Goal: Task Accomplishment & Management: Use online tool/utility

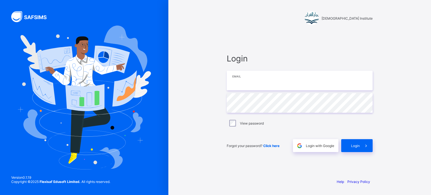
type input "**********"
click at [364, 149] on span at bounding box center [366, 145] width 13 height 13
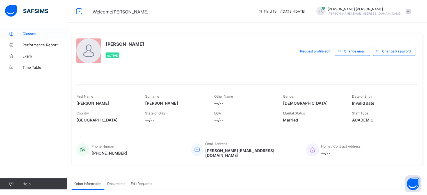
click at [33, 37] on link "Classes" at bounding box center [33, 33] width 67 height 11
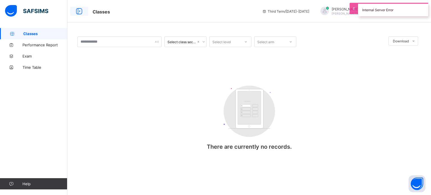
click at [78, 10] on icon at bounding box center [79, 11] width 10 height 8
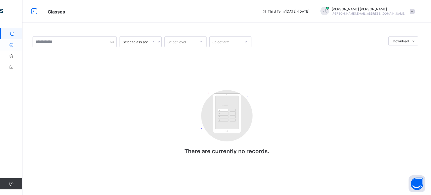
click at [10, 42] on link "Performance Report" at bounding box center [33, 44] width 67 height 11
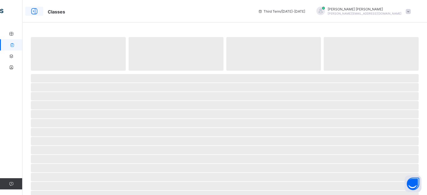
click at [35, 13] on icon at bounding box center [34, 11] width 10 height 8
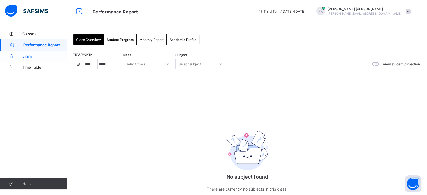
select select "****"
select select "*"
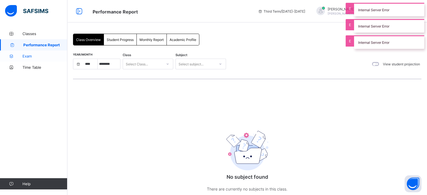
click at [38, 57] on span "Exam" at bounding box center [44, 56] width 45 height 4
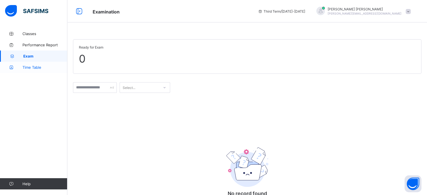
click at [46, 63] on link "Time Table" at bounding box center [33, 67] width 67 height 11
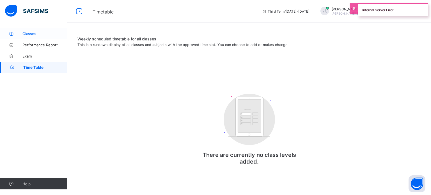
click at [53, 37] on link "Classes" at bounding box center [33, 33] width 67 height 11
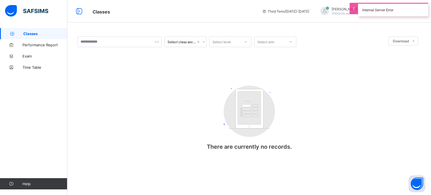
click at [188, 44] on div "Select class section" at bounding box center [180, 42] width 31 height 8
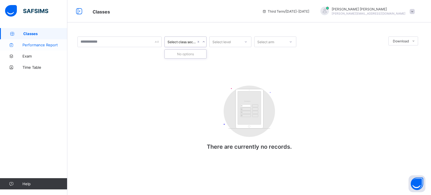
click at [18, 42] on link "Performance Report" at bounding box center [33, 44] width 67 height 11
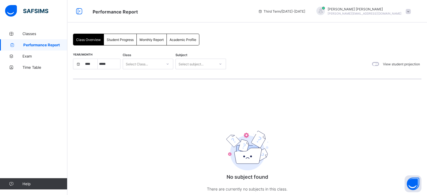
select select "****"
select select "*"
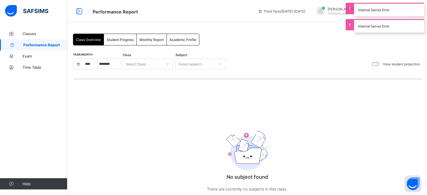
click at [148, 42] on span "Monthly Report" at bounding box center [151, 40] width 24 height 4
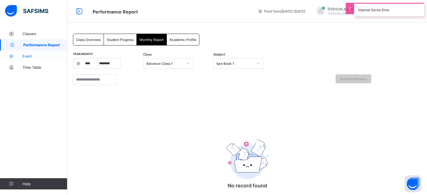
click at [17, 57] on icon at bounding box center [11, 56] width 22 height 4
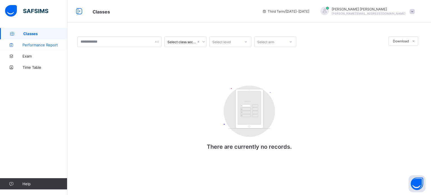
click at [43, 45] on span "Performance Report" at bounding box center [44, 45] width 45 height 4
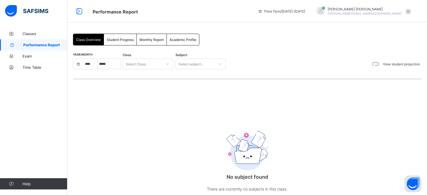
select select "****"
select select "*"
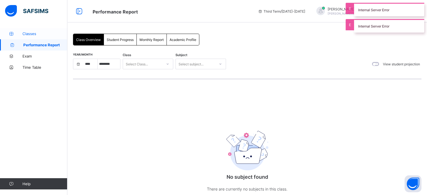
click at [47, 29] on link "Classes" at bounding box center [33, 33] width 67 height 11
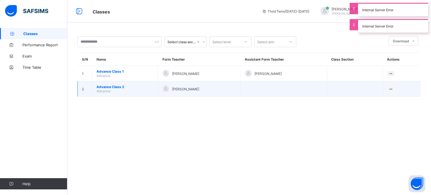
click at [199, 91] on div "[PERSON_NAME]" at bounding box center [198, 89] width 73 height 8
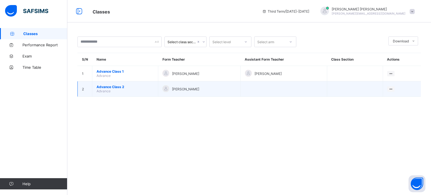
click at [209, 95] on td "[PERSON_NAME]" at bounding box center [199, 88] width 82 height 15
click at [113, 87] on span "Advance Class 2" at bounding box center [124, 87] width 57 height 4
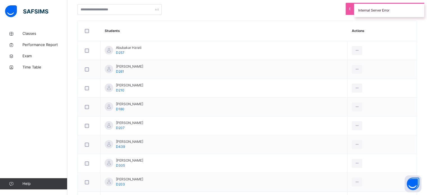
scroll to position [58, 0]
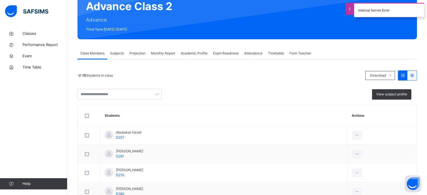
click at [142, 56] on div "Projection" at bounding box center [138, 53] width 22 height 11
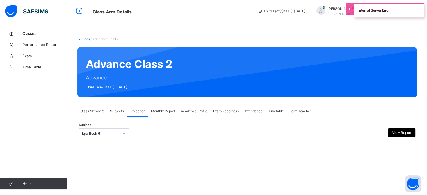
scroll to position [0, 0]
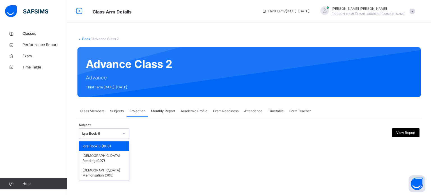
click at [108, 134] on div "Iqra Book 6" at bounding box center [100, 133] width 37 height 5
click at [108, 165] on div "[DEMOGRAPHIC_DATA] Memorisation (008)" at bounding box center [104, 172] width 50 height 15
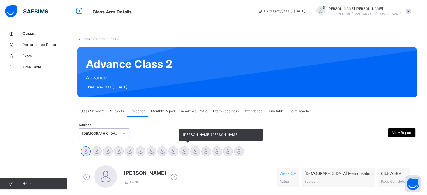
scroll to position [47, 0]
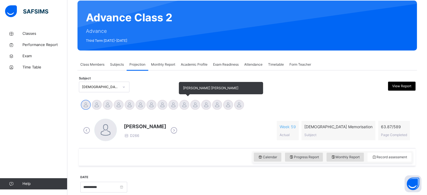
click at [185, 101] on div at bounding box center [184, 105] width 10 height 10
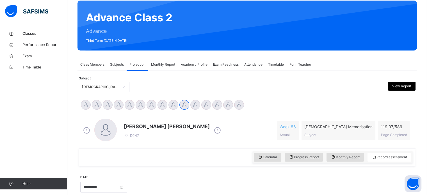
click at [3, 109] on div "Classes Performance Report Exam Time Table Help" at bounding box center [33, 108] width 67 height 173
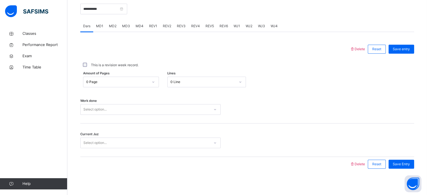
scroll to position [226, 0]
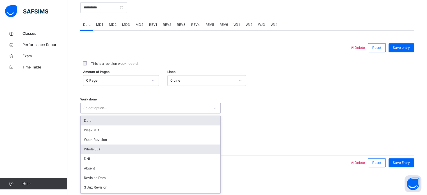
click at [86, 151] on div "Whole Juz" at bounding box center [151, 149] width 140 height 10
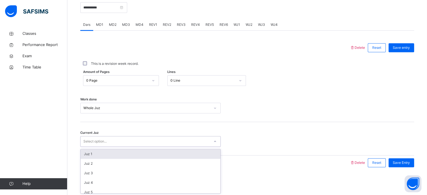
click at [83, 156] on div "Juz 1" at bounding box center [151, 154] width 140 height 10
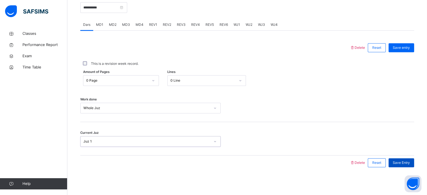
click at [403, 165] on div "Save Entry" at bounding box center [401, 162] width 26 height 9
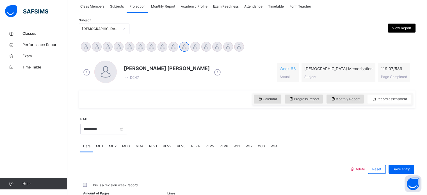
scroll to position [104, 0]
click at [236, 147] on span "WJ1" at bounding box center [236, 146] width 6 height 5
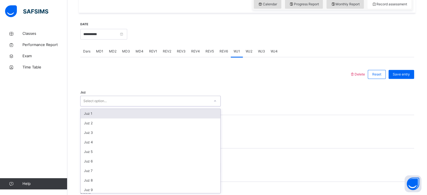
scroll to position [200, 0]
click at [84, 115] on div "Juz 1" at bounding box center [151, 114] width 140 height 10
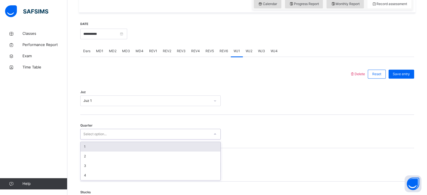
click at [84, 148] on div "1" at bounding box center [151, 147] width 140 height 10
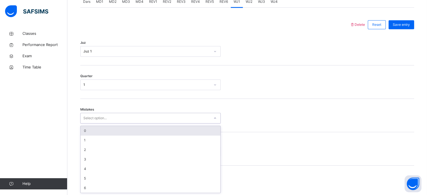
click at [83, 132] on div "0" at bounding box center [151, 131] width 140 height 10
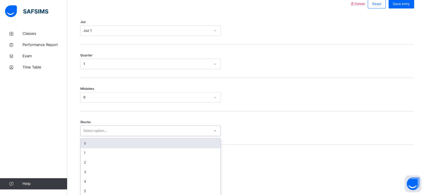
scroll to position [273, 0]
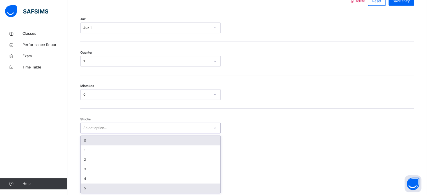
click at [82, 190] on div "5" at bounding box center [151, 188] width 140 height 10
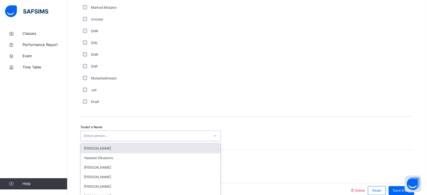
scroll to position [485, 0]
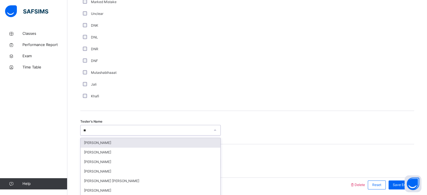
type input "*"
type input "*****"
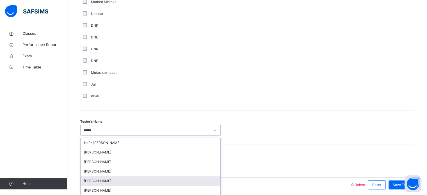
click at [156, 183] on div "[PERSON_NAME]" at bounding box center [151, 181] width 140 height 10
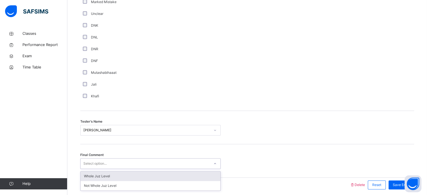
click at [193, 162] on div "Select option..." at bounding box center [145, 163] width 129 height 9
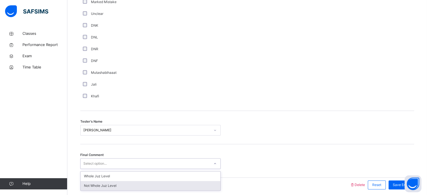
click at [172, 184] on div "Not Whole Juz Level" at bounding box center [151, 186] width 140 height 10
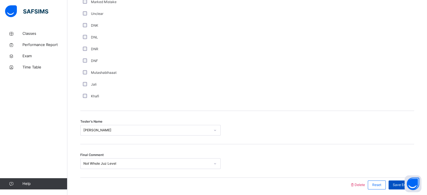
click at [396, 186] on div "Save Entry" at bounding box center [401, 184] width 26 height 9
click at [401, 186] on span "Save Entry" at bounding box center [400, 184] width 17 height 5
click at [396, 185] on div "Save Entry" at bounding box center [401, 184] width 26 height 9
click at [397, 185] on span "Save Entry" at bounding box center [400, 184] width 17 height 5
click at [396, 185] on span "Save Entry" at bounding box center [400, 184] width 17 height 5
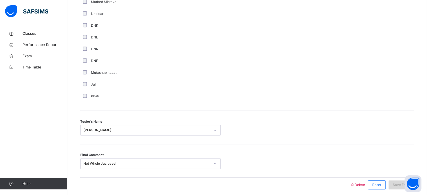
click at [397, 185] on span "Save Entry" at bounding box center [400, 184] width 17 height 5
click at [398, 184] on span "Save Entry" at bounding box center [400, 184] width 17 height 5
click at [397, 184] on span "Save Entry" at bounding box center [400, 184] width 17 height 5
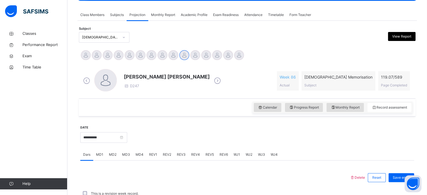
scroll to position [95, 0]
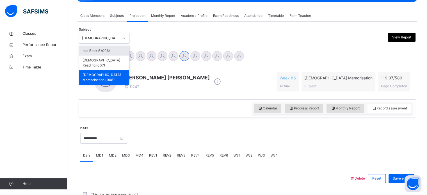
click at [90, 72] on div "[DEMOGRAPHIC_DATA] Memorisation (008)" at bounding box center [104, 77] width 50 height 15
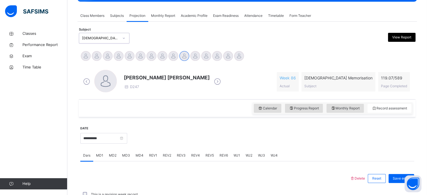
click at [84, 150] on div "Dars" at bounding box center [86, 155] width 13 height 11
click at [85, 141] on input "**********" at bounding box center [103, 138] width 47 height 11
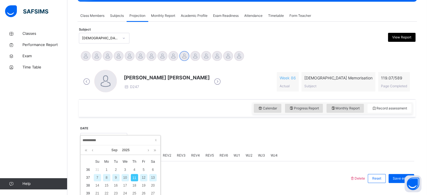
click at [113, 179] on div "9" at bounding box center [115, 177] width 7 height 7
type input "**********"
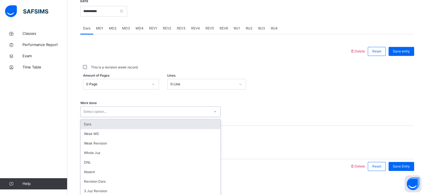
scroll to position [226, 0]
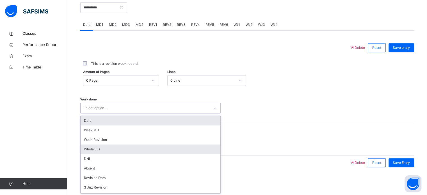
click at [88, 151] on div "Whole Juz" at bounding box center [151, 149] width 140 height 10
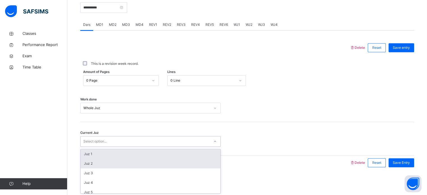
click at [84, 159] on div "Juz 2" at bounding box center [151, 164] width 140 height 10
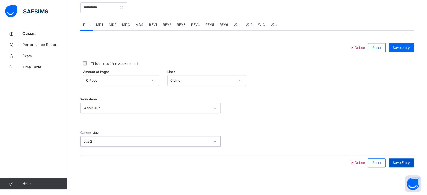
click at [410, 162] on span "Save Entry" at bounding box center [400, 162] width 17 height 5
click at [403, 162] on span "Save Entry" at bounding box center [400, 162] width 17 height 5
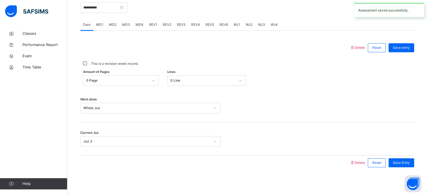
click at [239, 25] on div "WJ1" at bounding box center [237, 24] width 12 height 11
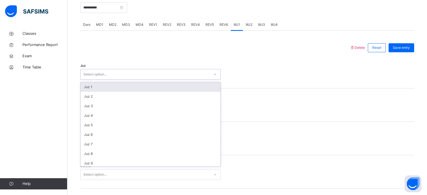
click at [88, 88] on div "Juz 1" at bounding box center [151, 87] width 140 height 10
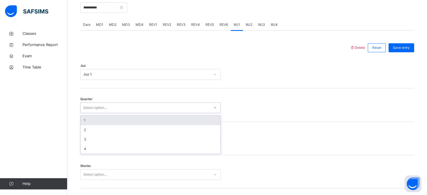
click at [81, 120] on div "1" at bounding box center [151, 121] width 140 height 10
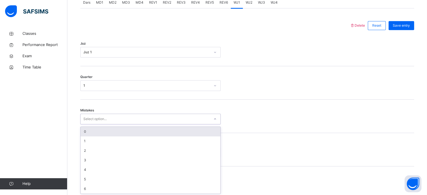
scroll to position [249, 0]
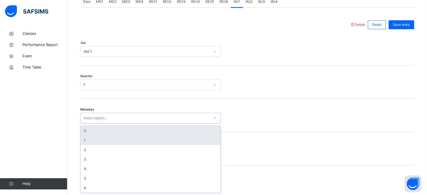
click at [81, 144] on div "1" at bounding box center [151, 140] width 140 height 10
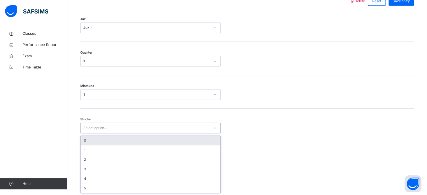
scroll to position [273, 0]
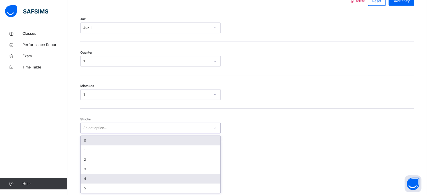
click at [83, 180] on div "4" at bounding box center [151, 179] width 140 height 10
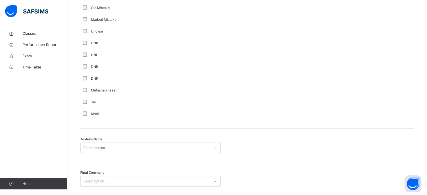
scroll to position [507, 0]
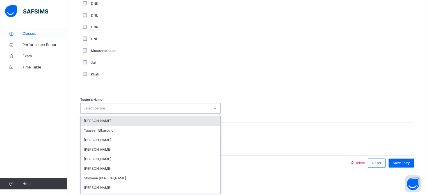
drag, startPoint x: 83, startPoint y: 180, endPoint x: 0, endPoint y: 31, distance: 169.7
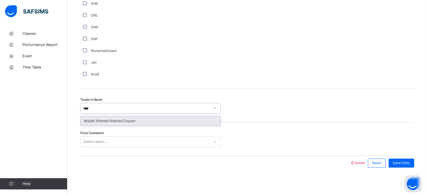
type input "*****"
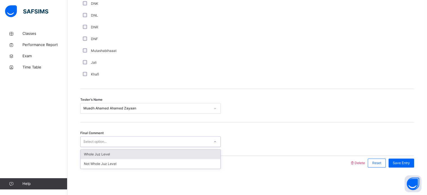
click at [195, 141] on div "Select option..." at bounding box center [145, 141] width 129 height 9
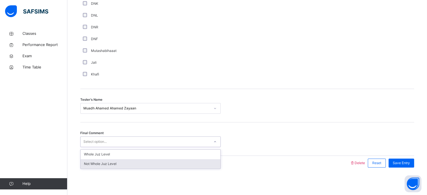
click at [175, 161] on div "Not Whole Juz Level" at bounding box center [151, 164] width 140 height 10
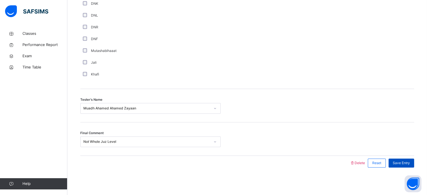
click at [410, 164] on span "Save Entry" at bounding box center [400, 162] width 17 height 5
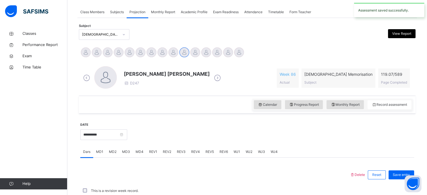
scroll to position [226, 0]
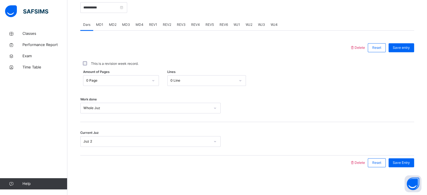
click at [246, 29] on div "WJ2" at bounding box center [249, 24] width 12 height 11
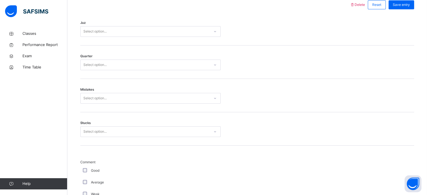
scroll to position [269, 0]
click at [174, 38] on div "Juz Select option..." at bounding box center [247, 28] width 334 height 33
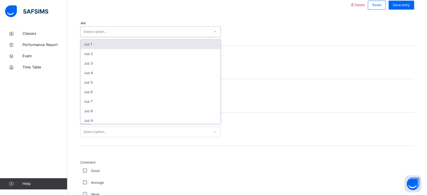
click at [83, 42] on div "Juz 1" at bounding box center [151, 45] width 140 height 10
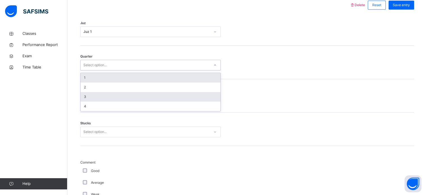
click at [82, 92] on div "3" at bounding box center [151, 97] width 140 height 10
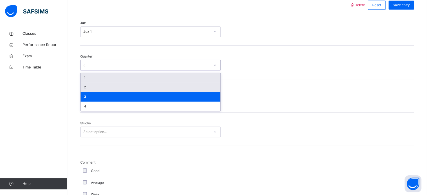
click at [83, 88] on div "2" at bounding box center [151, 87] width 140 height 10
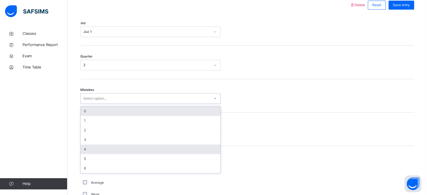
click at [84, 151] on div "4" at bounding box center [151, 149] width 140 height 10
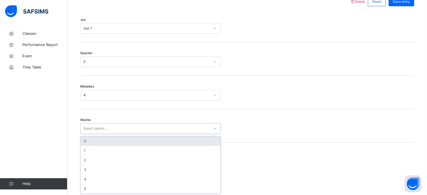
scroll to position [273, 0]
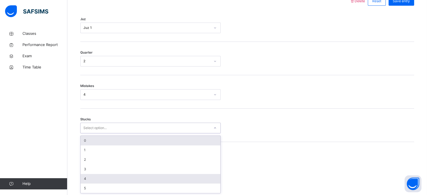
click at [85, 181] on div "4" at bounding box center [151, 179] width 140 height 10
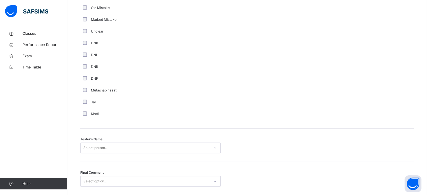
scroll to position [507, 0]
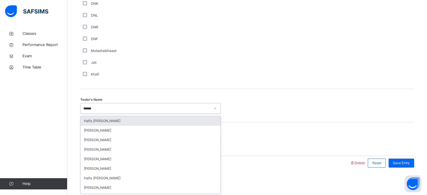
type input "*******"
click at [90, 122] on div "[PERSON_NAME]" at bounding box center [151, 121] width 140 height 10
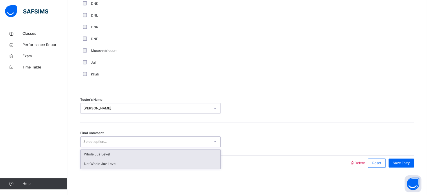
click at [86, 164] on div "Not Whole Juz Level" at bounding box center [151, 164] width 140 height 10
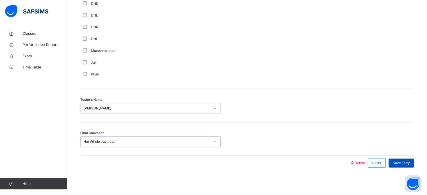
click at [410, 165] on div "Save Entry" at bounding box center [401, 162] width 26 height 9
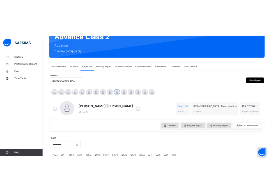
scroll to position [58, 0]
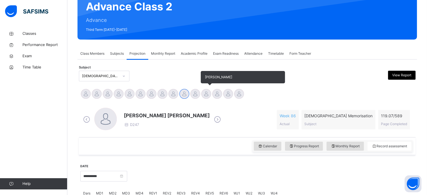
click at [206, 98] on div at bounding box center [206, 94] width 10 height 10
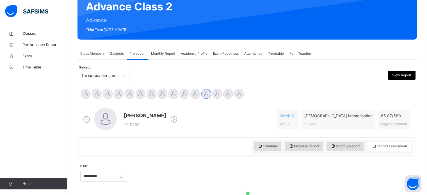
click at [0, 146] on div "Classes Performance Report Exam Time Table Help" at bounding box center [33, 108] width 67 height 173
click at [0, 151] on div "Classes Performance Report Exam Time Table Help" at bounding box center [33, 108] width 67 height 173
